Goal: Task Accomplishment & Management: Use online tool/utility

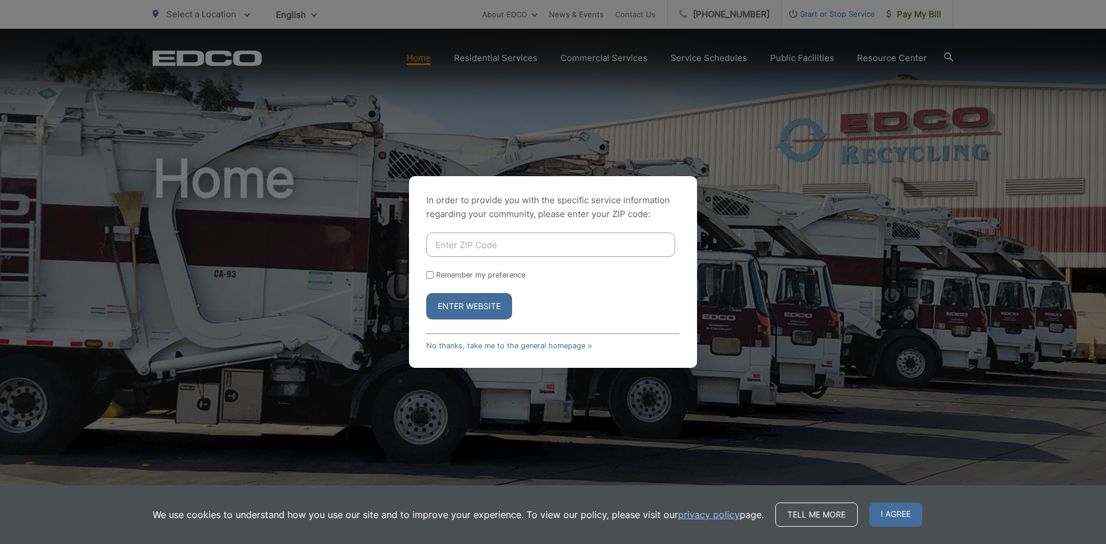
click at [445, 243] on input "Enter ZIP Code" at bounding box center [550, 245] width 249 height 24
type input "92024"
click at [471, 275] on label "Remember my preference" at bounding box center [480, 275] width 89 height 9
click at [434, 275] on input "Remember my preference" at bounding box center [429, 274] width 7 height 7
checkbox input "true"
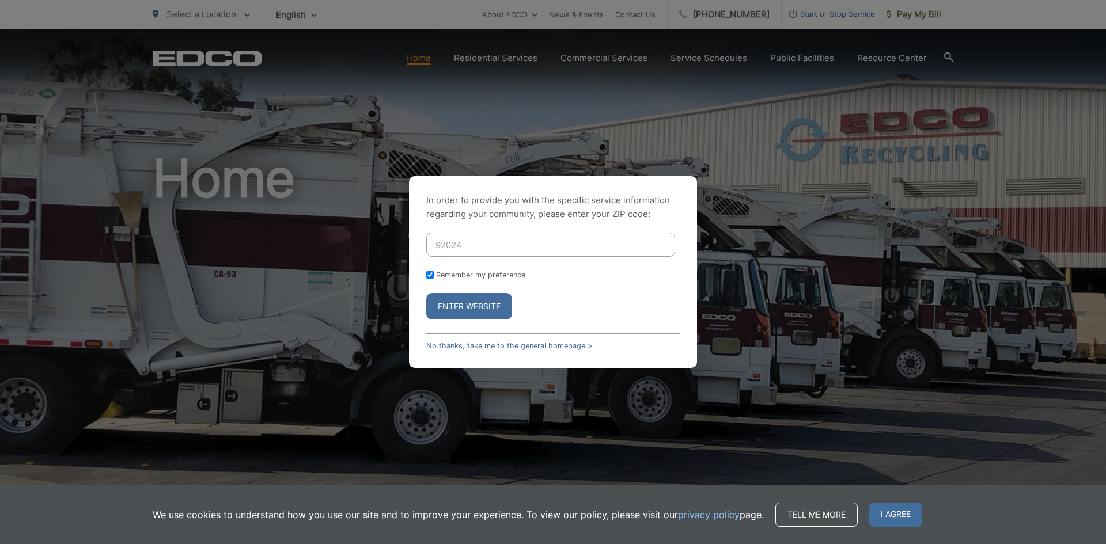
click at [460, 309] on button "Enter Website" at bounding box center [469, 306] width 86 height 27
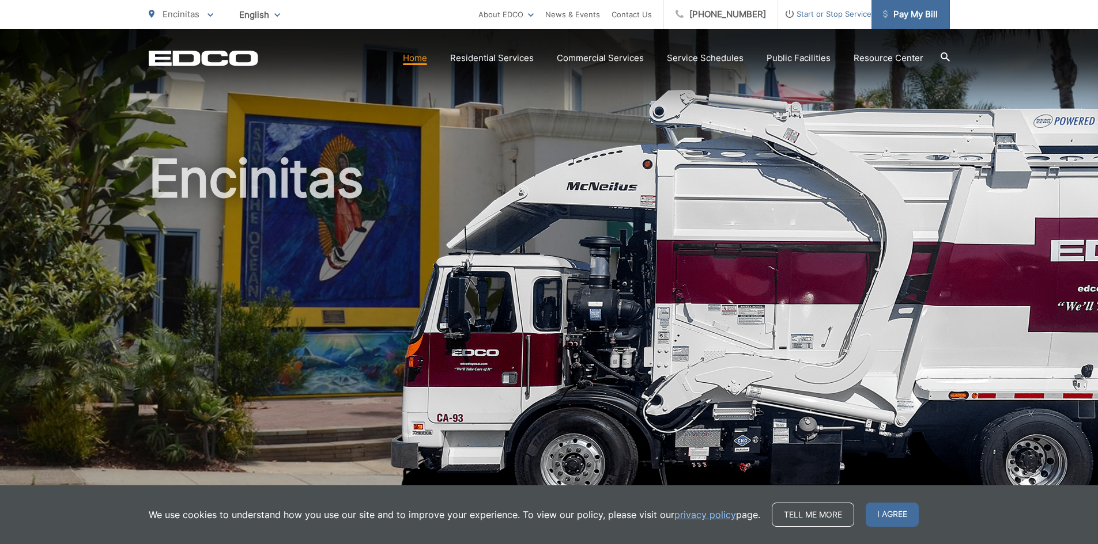
click at [905, 19] on span "Pay My Bill" at bounding box center [910, 14] width 55 height 14
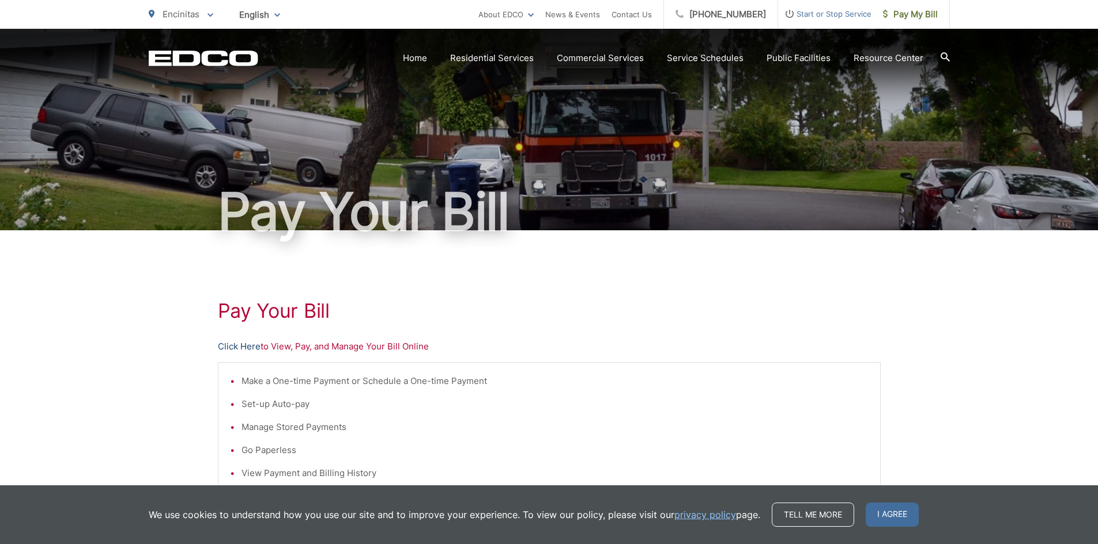
click at [245, 345] on link "Click Here" at bounding box center [239, 347] width 43 height 14
